Goal: Information Seeking & Learning: Learn about a topic

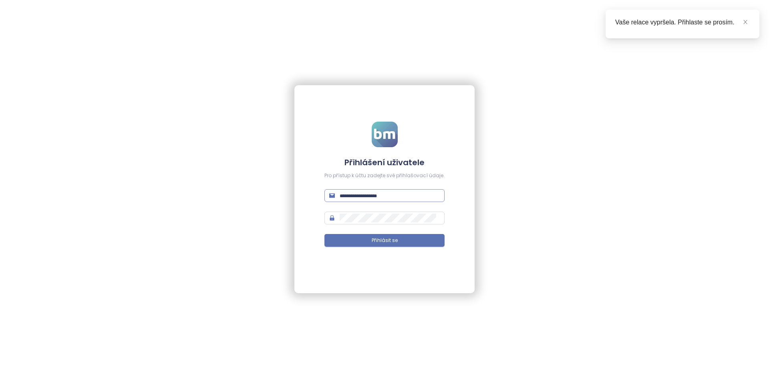
click at [386, 201] on span at bounding box center [384, 195] width 120 height 13
type input "**********"
click at [324, 234] on button "Přihlásit se" at bounding box center [384, 240] width 120 height 13
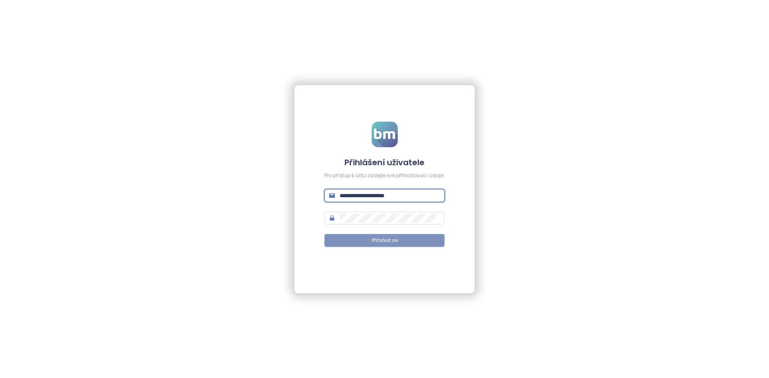
click at [389, 244] on span "Přihlásit se" at bounding box center [384, 241] width 26 height 8
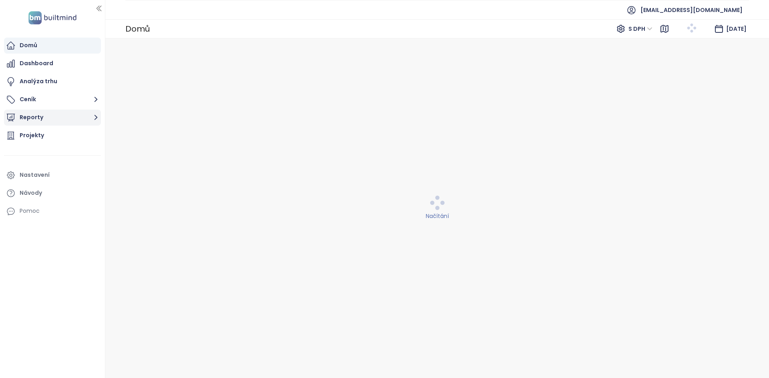
click at [72, 139] on ul "Domů Dashboard Analýza trhu Ceník Reporty Projekty Nastavení Návody Pomoc" at bounding box center [52, 129] width 97 height 182
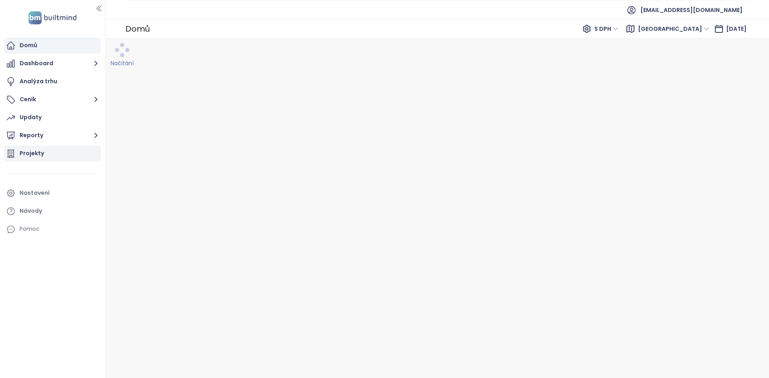
click at [82, 155] on div "Projekty" at bounding box center [52, 154] width 97 height 16
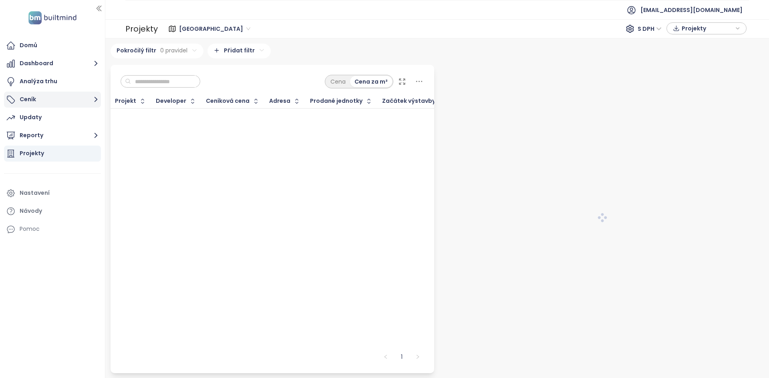
click at [68, 100] on button "Ceník" at bounding box center [52, 100] width 97 height 16
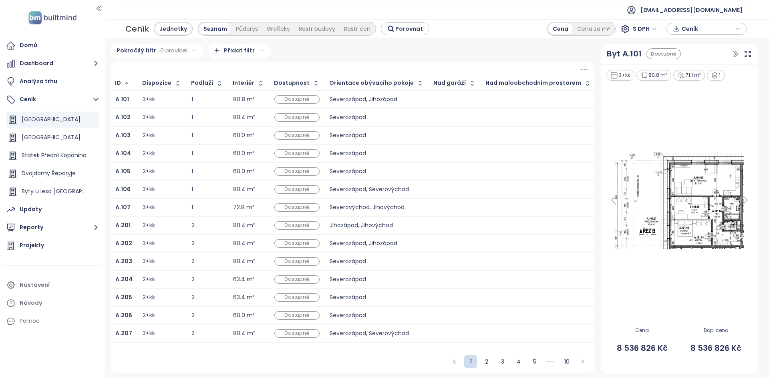
drag, startPoint x: 53, startPoint y: 142, endPoint x: 53, endPoint y: 128, distance: 13.6
click at [53, 142] on div "Vilapark Úvaly" at bounding box center [51, 138] width 59 height 10
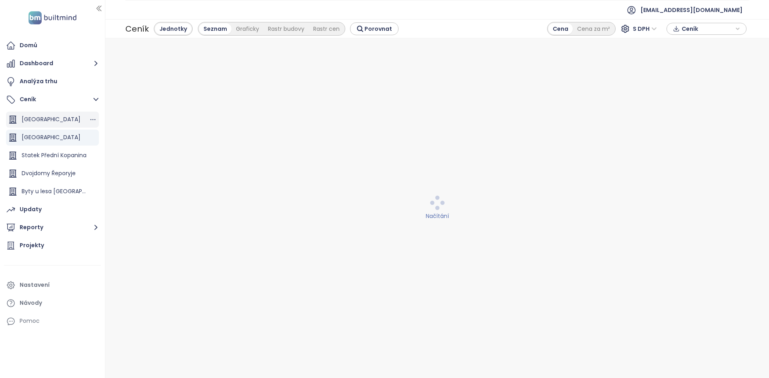
click at [54, 124] on div "Panská Zahrada Kladno" at bounding box center [51, 119] width 59 height 10
click at [681, 32] on div "Ceník" at bounding box center [706, 29] width 71 height 12
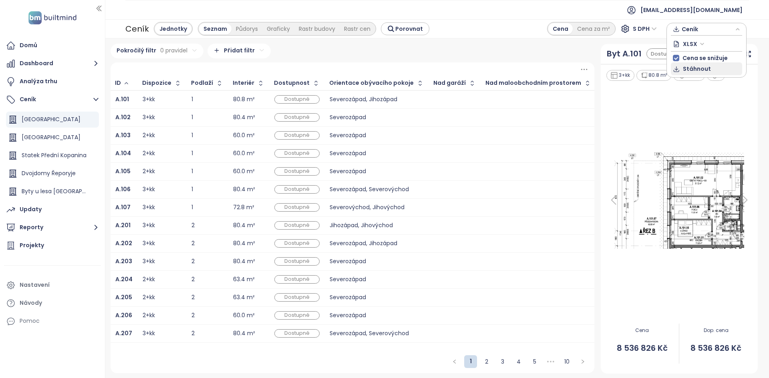
click at [697, 71] on span "Stáhnout" at bounding box center [697, 68] width 28 height 9
click at [44, 245] on div "Projekty" at bounding box center [52, 246] width 97 height 16
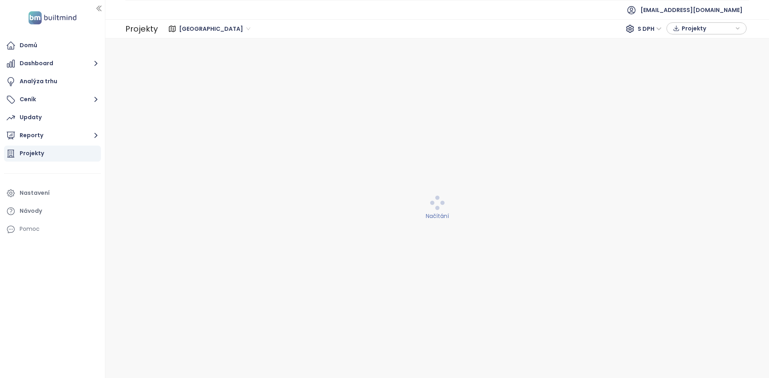
click at [197, 33] on span "Praha" at bounding box center [214, 29] width 71 height 12
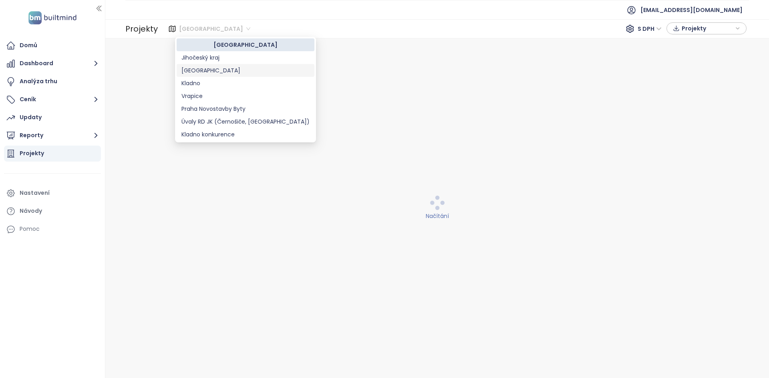
click at [207, 69] on div "Středočeský kraj" at bounding box center [245, 70] width 128 height 9
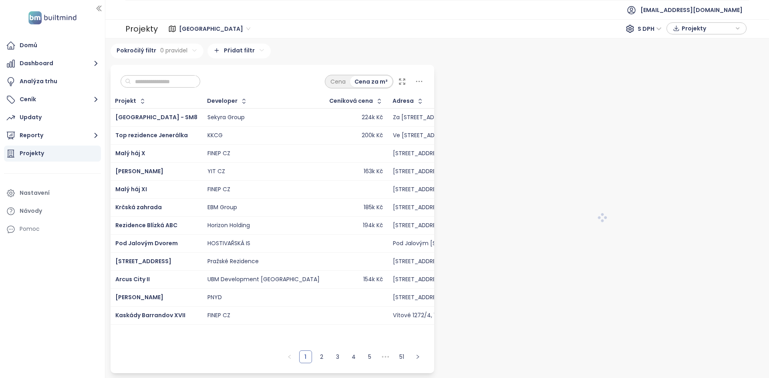
click at [194, 79] on input "text" at bounding box center [163, 82] width 65 height 12
click at [185, 26] on span "[GEOGRAPHIC_DATA]" at bounding box center [214, 29] width 71 height 12
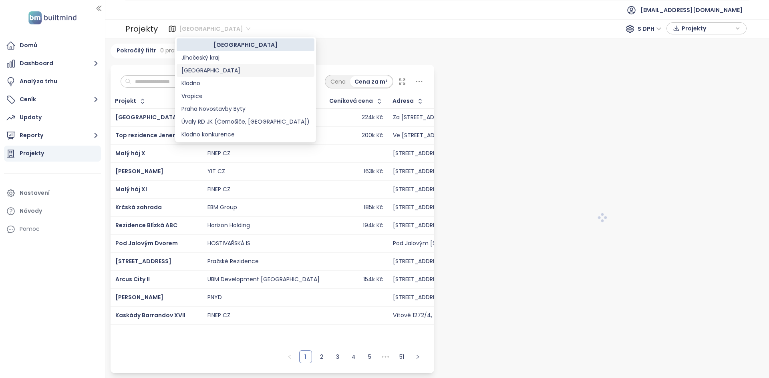
click at [220, 71] on div "[GEOGRAPHIC_DATA]" at bounding box center [245, 70] width 128 height 9
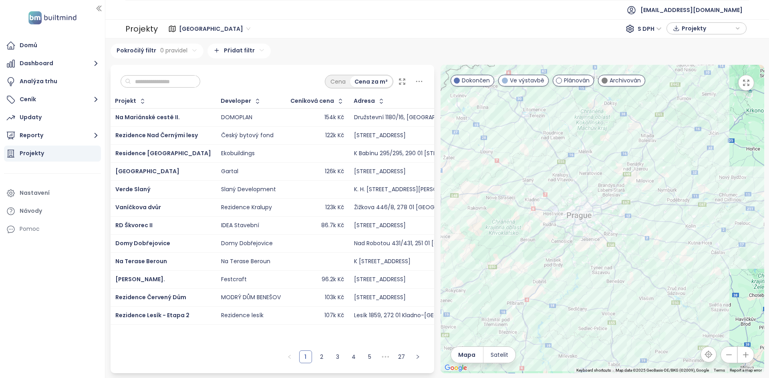
click at [157, 78] on input "text" at bounding box center [163, 82] width 65 height 12
paste input "**********"
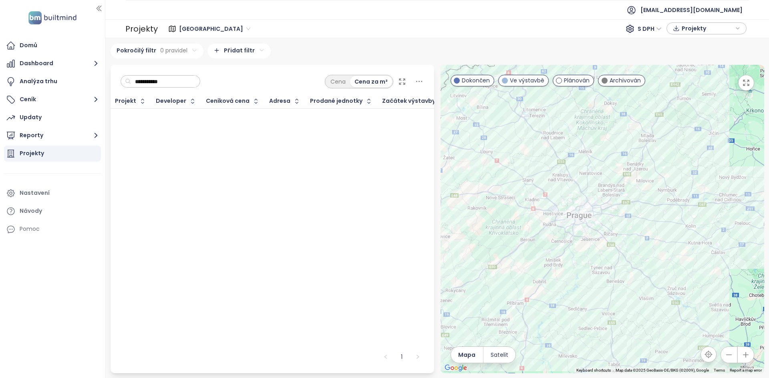
click at [171, 82] on input "**********" at bounding box center [163, 82] width 65 height 12
type input "******"
click at [219, 120] on div "122k Kč" at bounding box center [245, 118] width 53 height 10
click at [149, 116] on span "Portti Kladno II" at bounding box center [137, 117] width 44 height 8
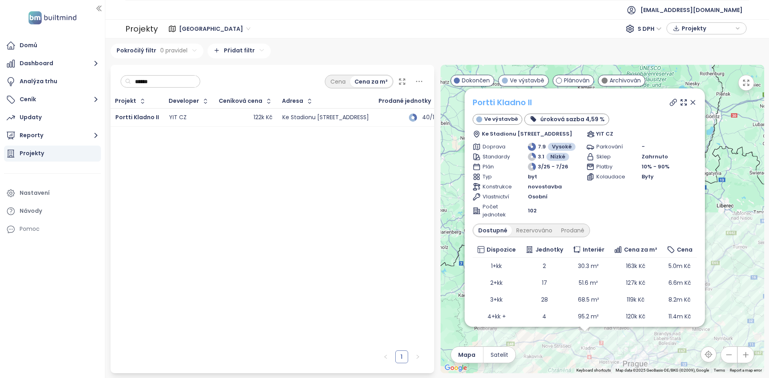
click at [503, 101] on link "Portti Kladno II" at bounding box center [501, 102] width 59 height 11
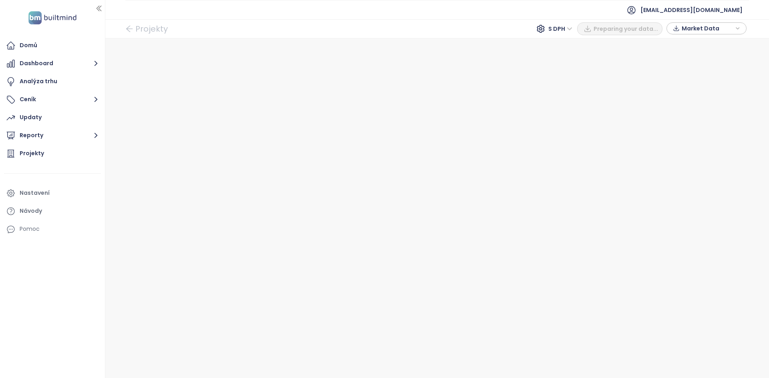
click at [382, 58] on div at bounding box center [436, 208] width 663 height 340
click at [131, 137] on div at bounding box center [436, 208] width 663 height 340
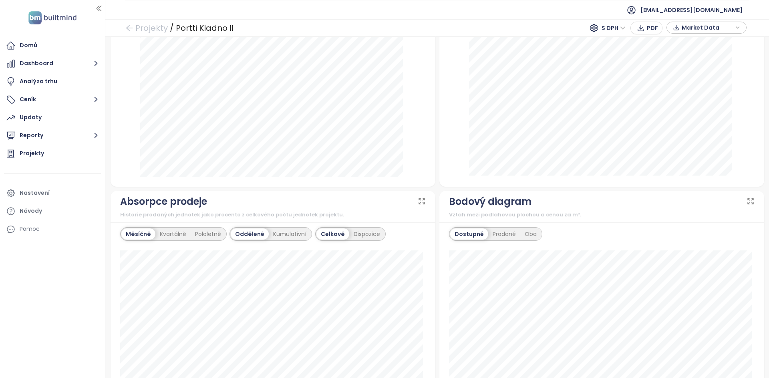
scroll to position [571, 0]
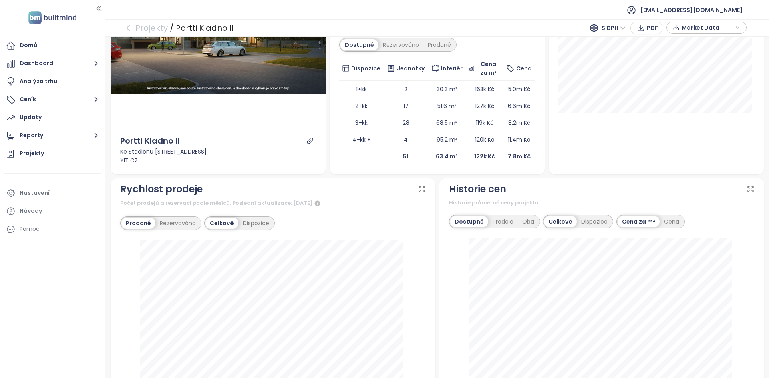
scroll to position [240, 0]
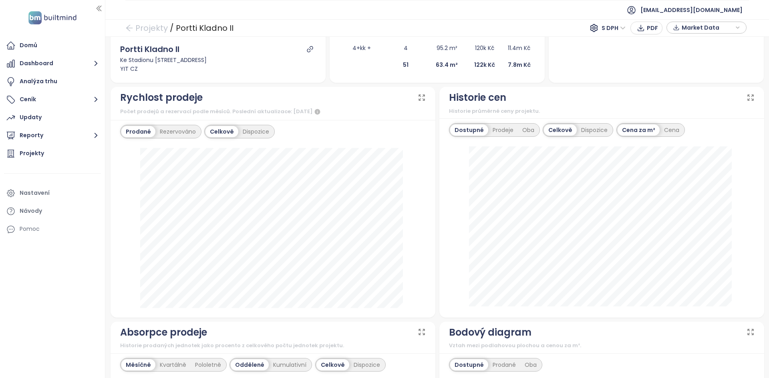
click at [394, 103] on div "Rychlost prodeje Počet prodejů a rezervací podle měsíců. Poslední aktualizace: …" at bounding box center [272, 202] width 325 height 231
